Goal: Obtain resource: Download file/media

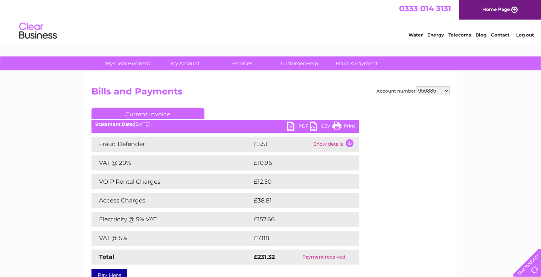
click at [303, 126] on link "PDF" at bounding box center [298, 127] width 23 height 11
click at [292, 126] on link "PDF" at bounding box center [298, 127] width 23 height 11
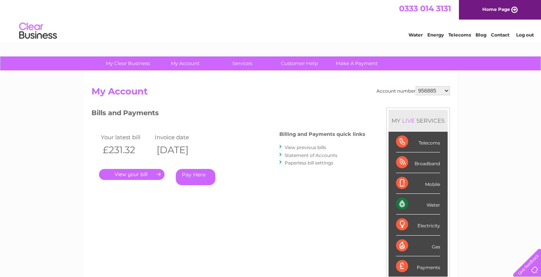
click at [300, 147] on link "View previous bills" at bounding box center [305, 148] width 41 height 6
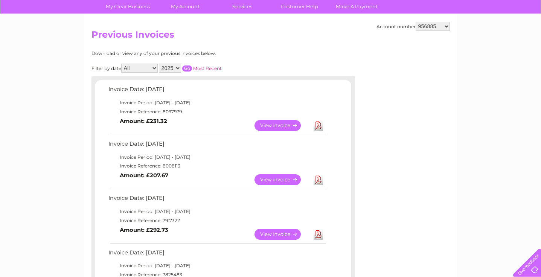
scroll to position [57, 0]
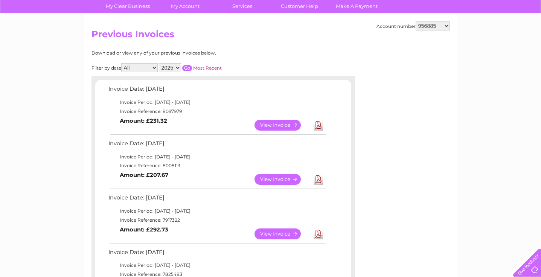
click at [278, 176] on link "View" at bounding box center [282, 179] width 55 height 11
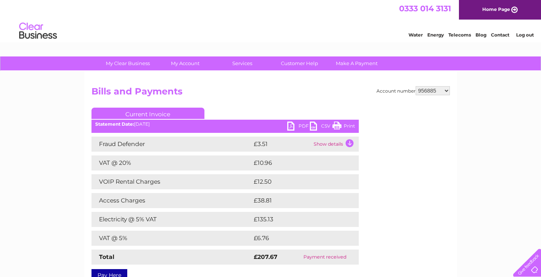
click at [297, 126] on link "PDF" at bounding box center [298, 127] width 23 height 11
